Goal: Transaction & Acquisition: Book appointment/travel/reservation

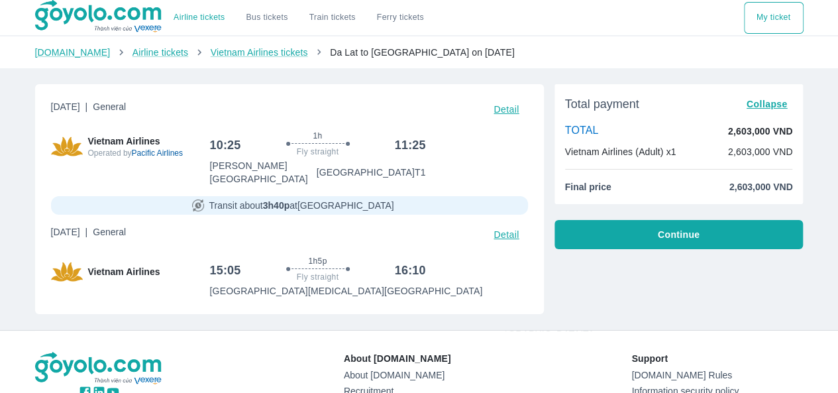
click at [578, 65] on div "[DOMAIN_NAME] Airline tickets Vietnam Airlines tickets Da Lat to [GEOGRAPHIC_DA…" at bounding box center [419, 52] width 838 height 32
drag, startPoint x: 32, startPoint y: 52, endPoint x: 66, endPoint y: 55, distance: 33.9
click at [66, 55] on div "[DOMAIN_NAME] Airline tickets Vietnam Airlines tickets Da Lat to [GEOGRAPHIC_DA…" at bounding box center [420, 52] width 790 height 13
copy font "Goyolo."
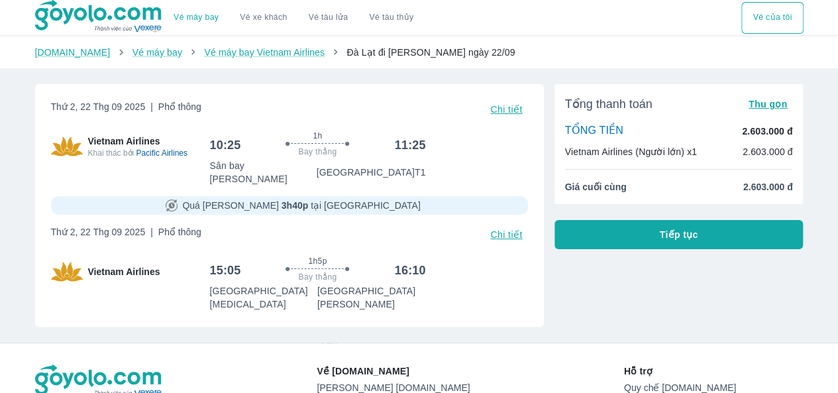
click at [558, 79] on div "Tổng thanh toán Thu gọn TỔNG TIỀN 2.603.000 đ Vietnam Airlines (Người lớn) x1 2…" at bounding box center [674, 200] width 260 height 253
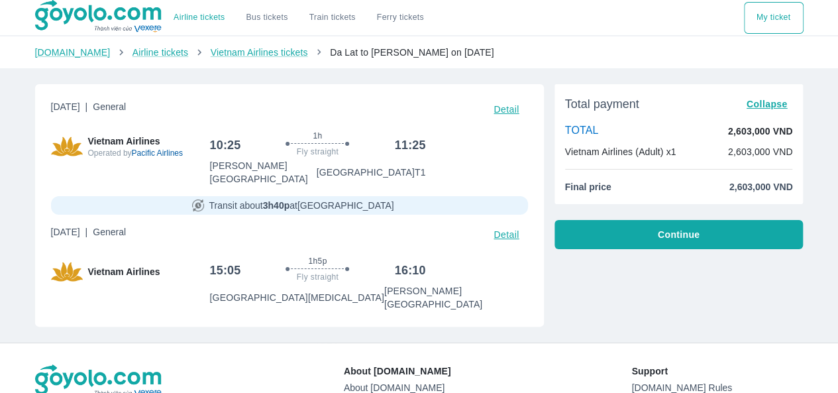
drag, startPoint x: 167, startPoint y: 105, endPoint x: 43, endPoint y: 118, distance: 124.6
click at [43, 118] on div "Monday, September 22, 2025 | General Detail Vietnam Airlines Operated by Pacifi…" at bounding box center [289, 205] width 509 height 243
click at [80, 112] on font "[DATE]" at bounding box center [65, 106] width 29 height 11
click at [80, 108] on font "[DATE]" at bounding box center [65, 106] width 29 height 11
